Goal: Obtain resource: Download file/media

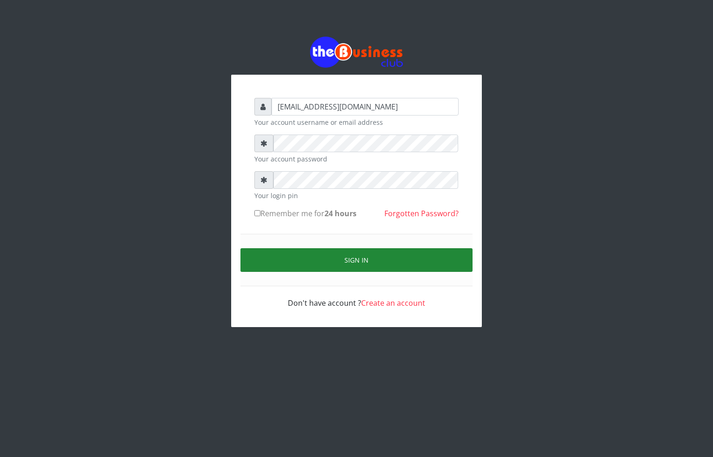
click at [320, 255] on button "Sign in" at bounding box center [357, 260] width 232 height 24
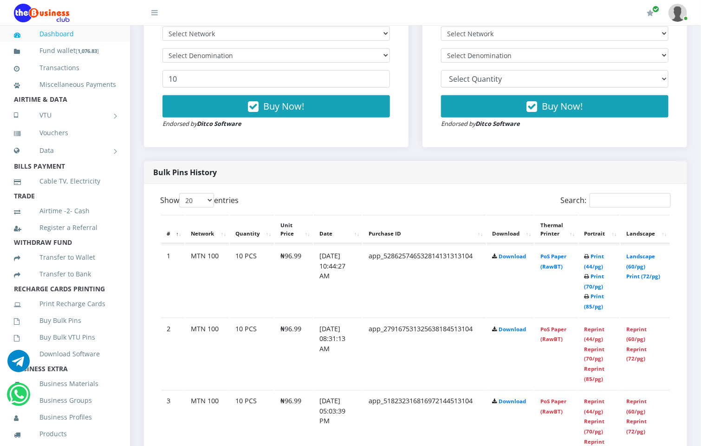
scroll to position [348, 0]
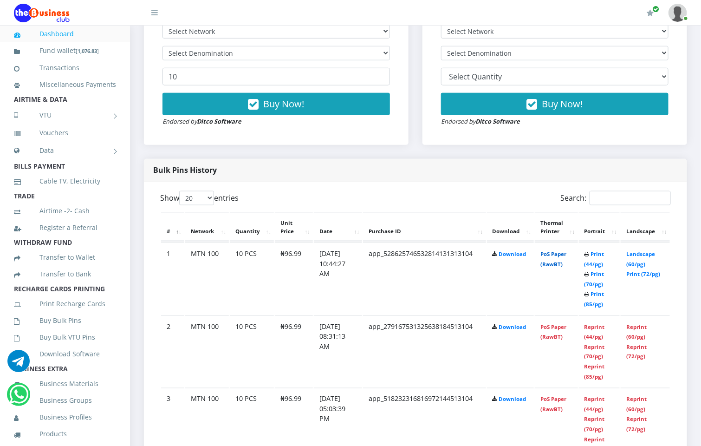
click at [559, 255] on link "PoS Paper (RawBT)" at bounding box center [554, 258] width 26 height 17
click at [558, 250] on link "PoS Paper (RawBT)" at bounding box center [554, 258] width 26 height 17
